Goal: Find contact information: Find contact information

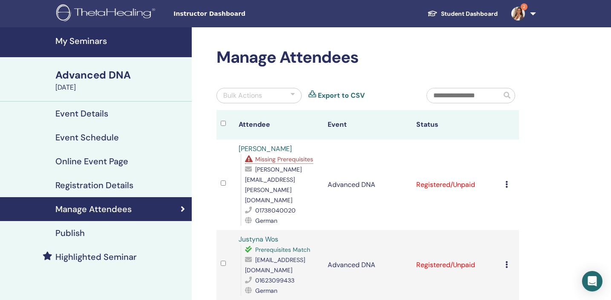
click at [105, 44] on h4 "My Seminars" at bounding box center [120, 41] width 131 height 10
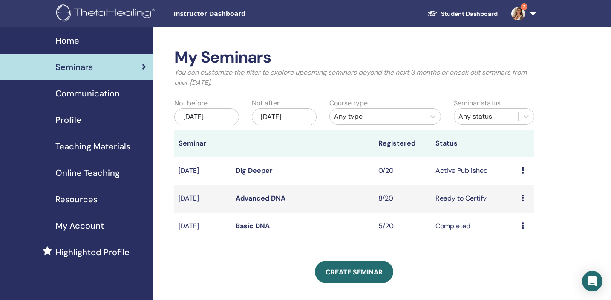
click at [246, 224] on link "Basic DNA" at bounding box center [253, 225] width 34 height 9
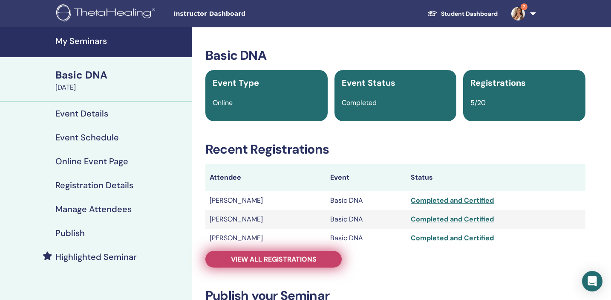
click at [323, 260] on link "View all registrations" at bounding box center [273, 259] width 136 height 17
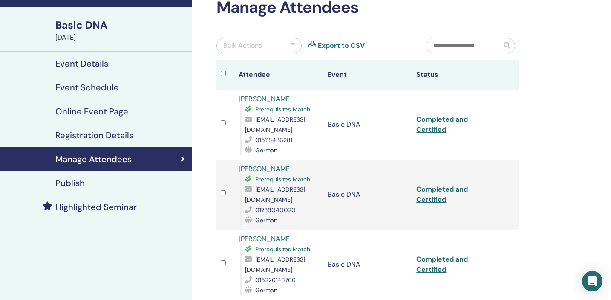
scroll to position [56, 0]
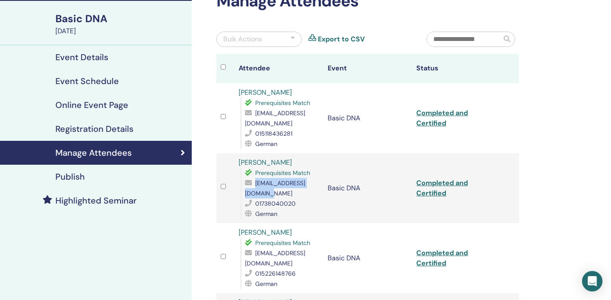
drag, startPoint x: 313, startPoint y: 193, endPoint x: 245, endPoint y: 197, distance: 67.8
click at [245, 197] on div "praxis@kirstenzander.de" at bounding box center [282, 188] width 74 height 20
copy span "praxis@kirstenzander.de"
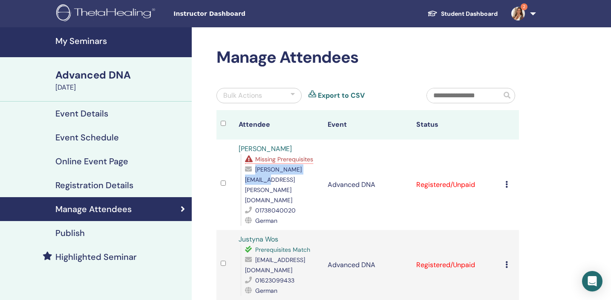
drag, startPoint x: 309, startPoint y: 181, endPoint x: 245, endPoint y: 183, distance: 64.0
click at [245, 183] on div "[PERSON_NAME][EMAIL_ADDRESS][PERSON_NAME][DOMAIN_NAME]" at bounding box center [282, 184] width 74 height 41
copy span "[PERSON_NAME][EMAIL_ADDRESS][PERSON_NAME][DOMAIN_NAME]"
click at [106, 116] on h4 "Event Details" at bounding box center [81, 113] width 53 height 10
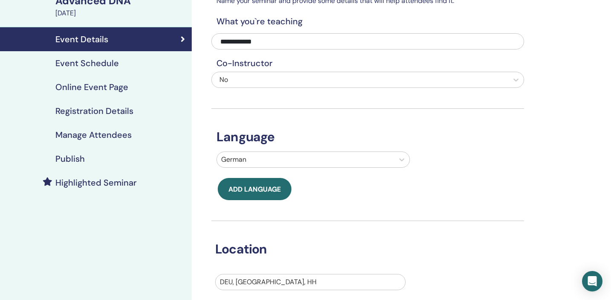
scroll to position [62, 0]
